Goal: Navigation & Orientation: Find specific page/section

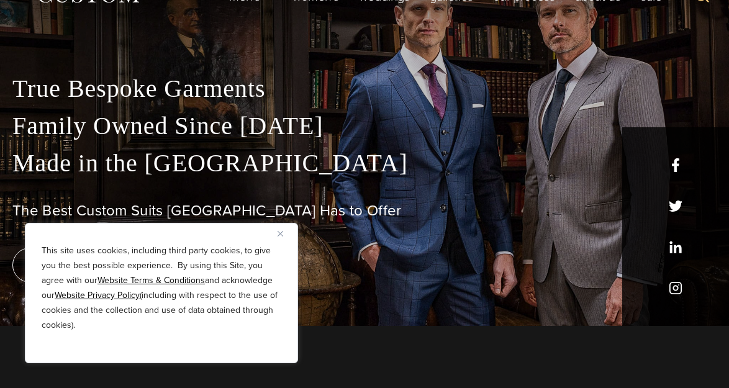
scroll to position [62, 0]
click at [135, 277] on u "Website Terms & Conditions" at bounding box center [150, 280] width 107 height 13
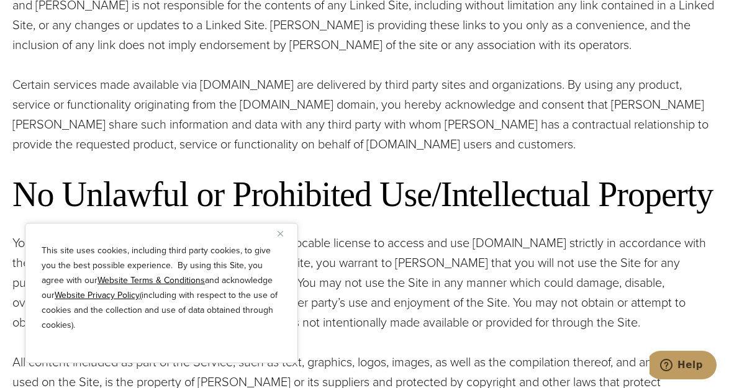
scroll to position [931, 0]
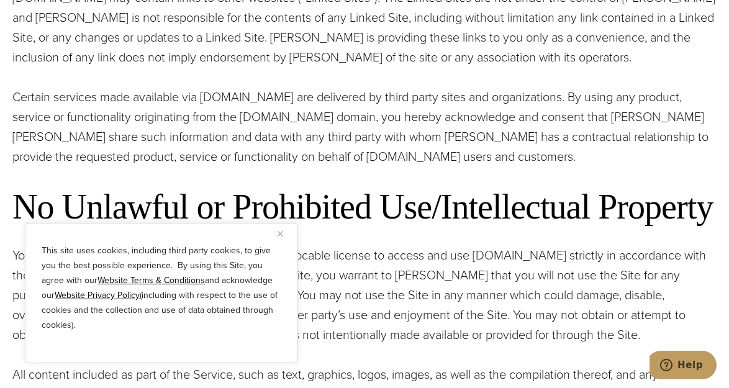
click at [280, 231] on img "Close" at bounding box center [280, 234] width 6 height 6
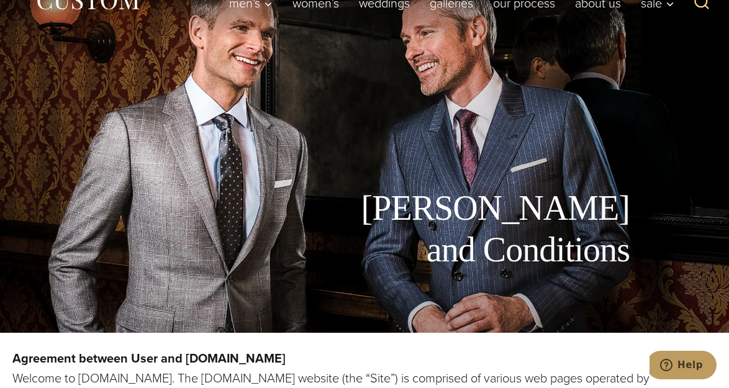
scroll to position [0, 0]
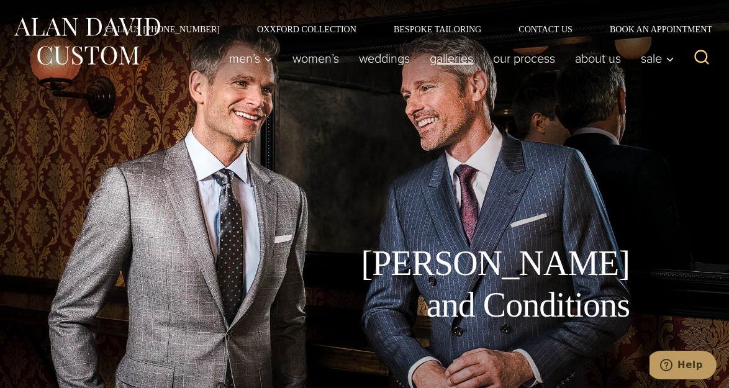
click at [449, 58] on link "Galleries" at bounding box center [451, 58] width 63 height 25
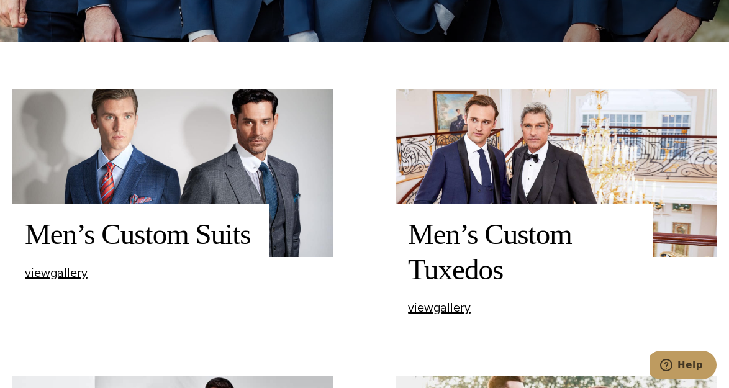
scroll to position [372, 0]
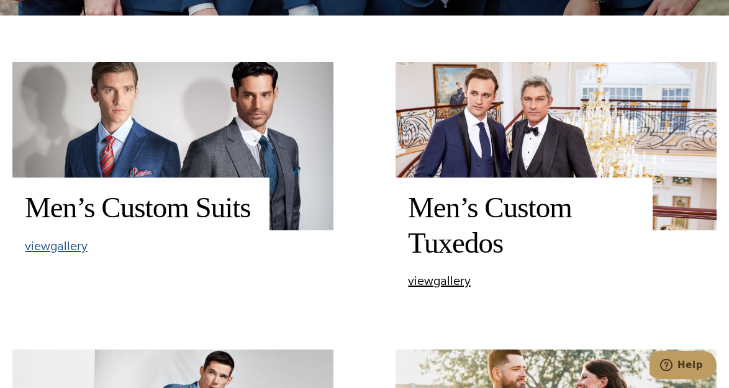
click at [55, 241] on span "view Men’s Custom Suits gallery" at bounding box center [56, 246] width 63 height 19
